Goal: Transaction & Acquisition: Download file/media

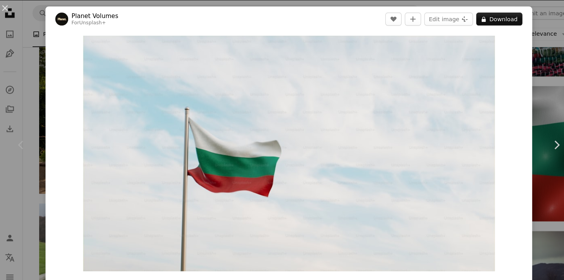
scroll to position [479, 3]
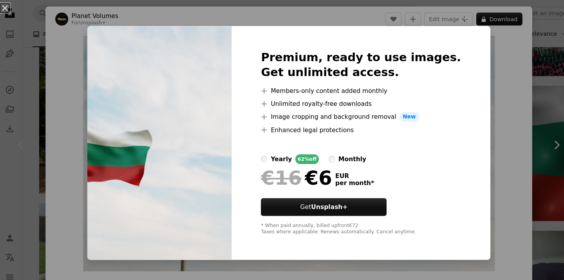
click at [500, 112] on div "An X shape Premium, ready to use images. Get unlimited access. A plus sign Memb…" at bounding box center [282, 140] width 564 height 280
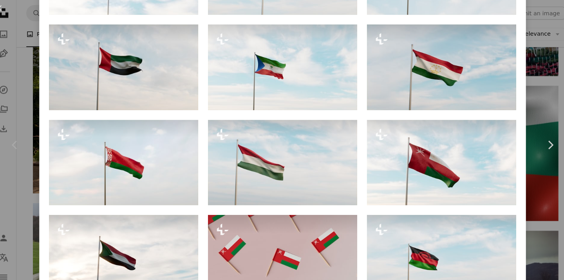
scroll to position [646, 0]
click at [524, 93] on div "An X shape Chevron left Chevron right Planet Volumes For Unsplash+ A heart A pl…" at bounding box center [282, 140] width 564 height 280
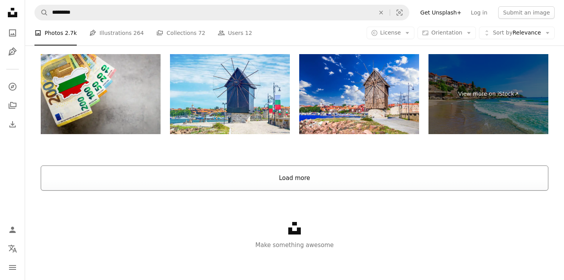
click at [380, 176] on button "Load more" at bounding box center [295, 177] width 508 height 25
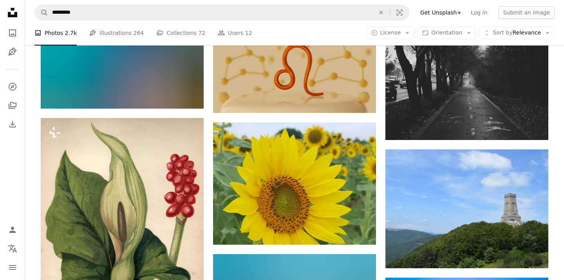
scroll to position [2538, 0]
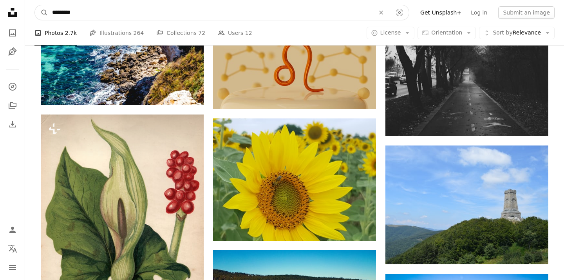
click at [276, 17] on input "*********" at bounding box center [210, 12] width 325 height 15
type input "**********"
click at [42, 13] on button "A magnifying glass" at bounding box center [41, 12] width 13 height 15
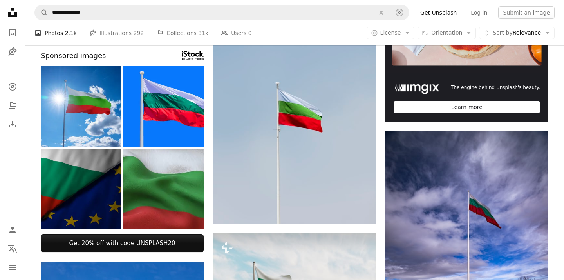
scroll to position [200, 0]
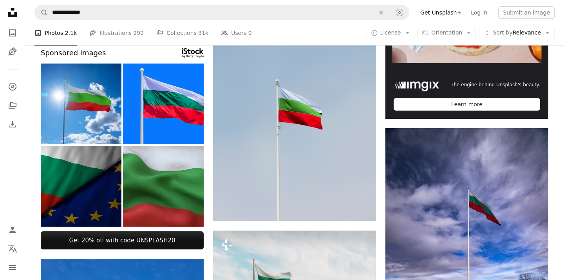
click at [326, 119] on img at bounding box center [294, 115] width 163 height 212
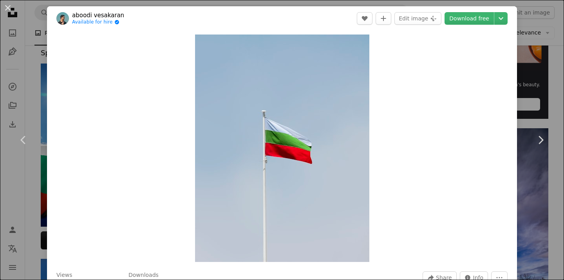
click at [551, 51] on div "An X shape Chevron left Chevron right aboodi vesakaran Available for hire A che…" at bounding box center [282, 140] width 564 height 280
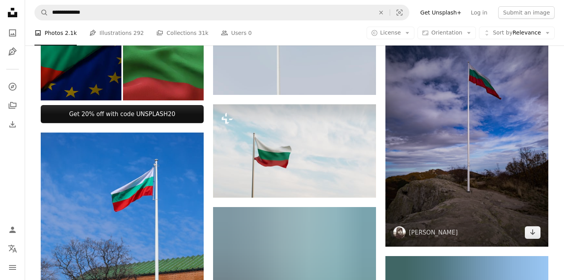
scroll to position [350, 0]
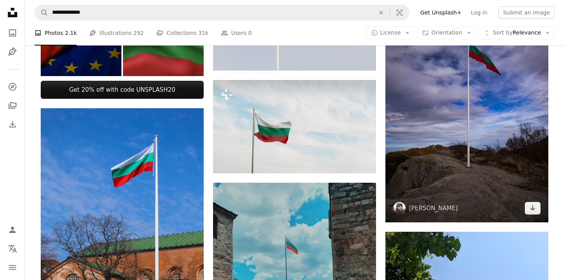
click at [508, 181] on img at bounding box center [467, 100] width 163 height 245
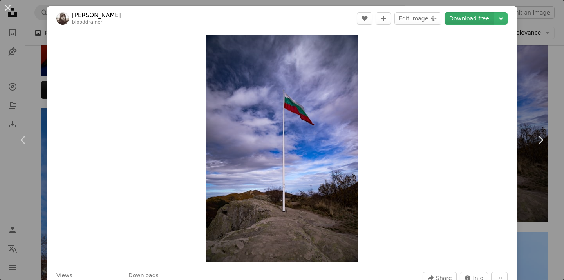
click at [471, 17] on link "Download free" at bounding box center [469, 18] width 49 height 13
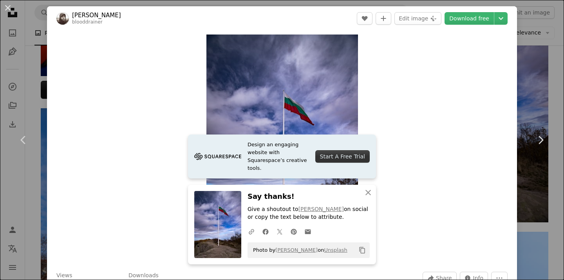
click at [413, 176] on div "Zoom in" at bounding box center [282, 149] width 470 height 236
click at [370, 191] on icon "An X shape" at bounding box center [368, 192] width 9 height 9
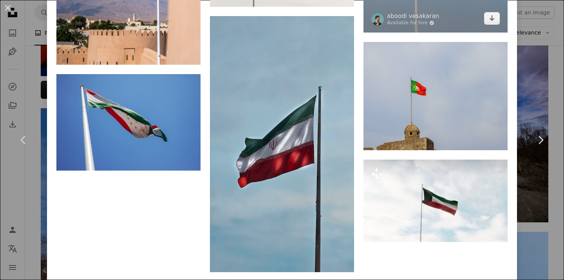
scroll to position [1419, 0]
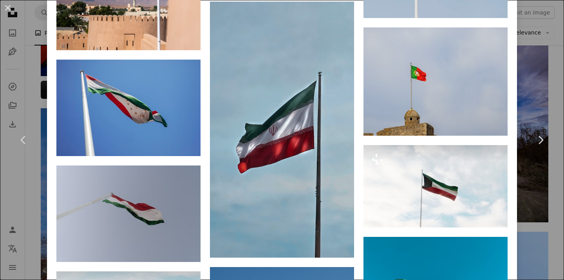
click at [555, 67] on div "An X shape Chevron left Chevron right [PERSON_NAME] blooddrainer A heart A plus…" at bounding box center [282, 140] width 564 height 280
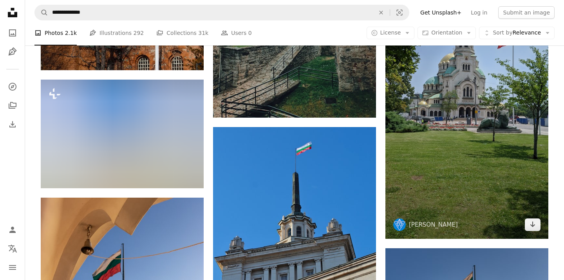
scroll to position [643, 0]
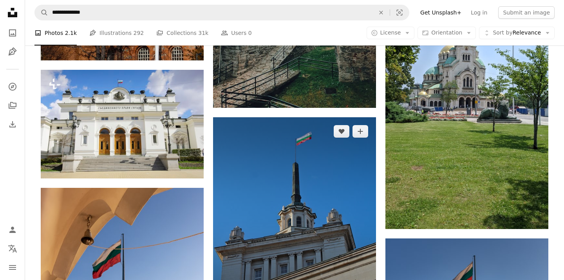
click at [339, 174] on img at bounding box center [294, 215] width 163 height 196
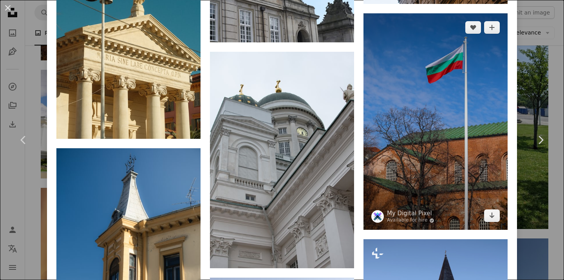
scroll to position [1389, 0]
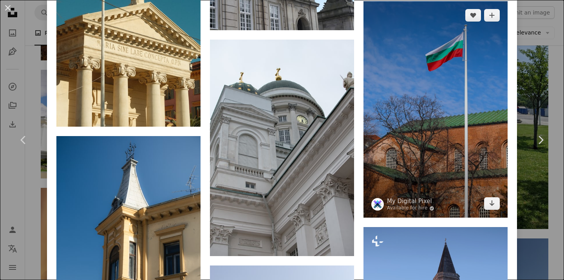
click at [441, 156] on img at bounding box center [436, 109] width 144 height 216
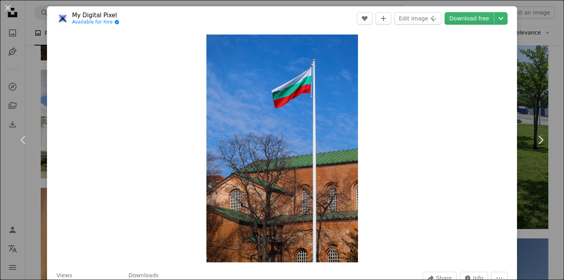
click at [485, 10] on header "My Digital Pixel Available for hire A checkmark inside of a circle A heart A pl…" at bounding box center [282, 18] width 470 height 24
click at [485, 20] on link "Download free" at bounding box center [469, 18] width 49 height 13
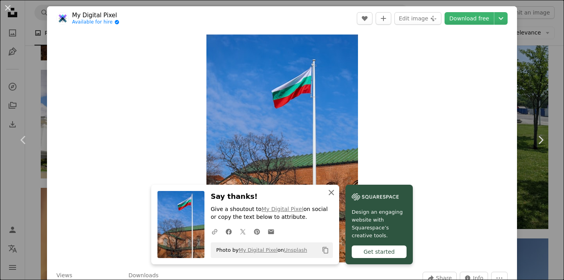
click at [334, 189] on icon "An X shape" at bounding box center [331, 192] width 9 height 9
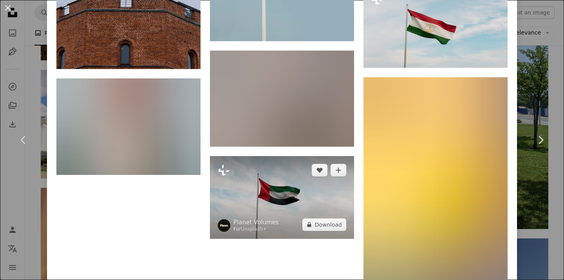
scroll to position [1406, 0]
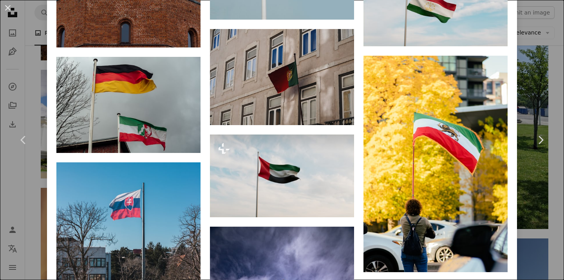
click at [539, 89] on div "An X shape Chevron left Chevron right My Digital Pixel Available for hire A che…" at bounding box center [282, 140] width 564 height 280
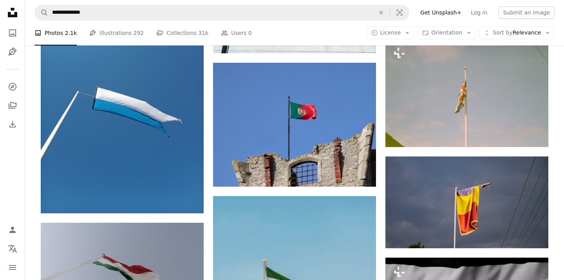
scroll to position [4274, 0]
